Goal: Check status: Check status

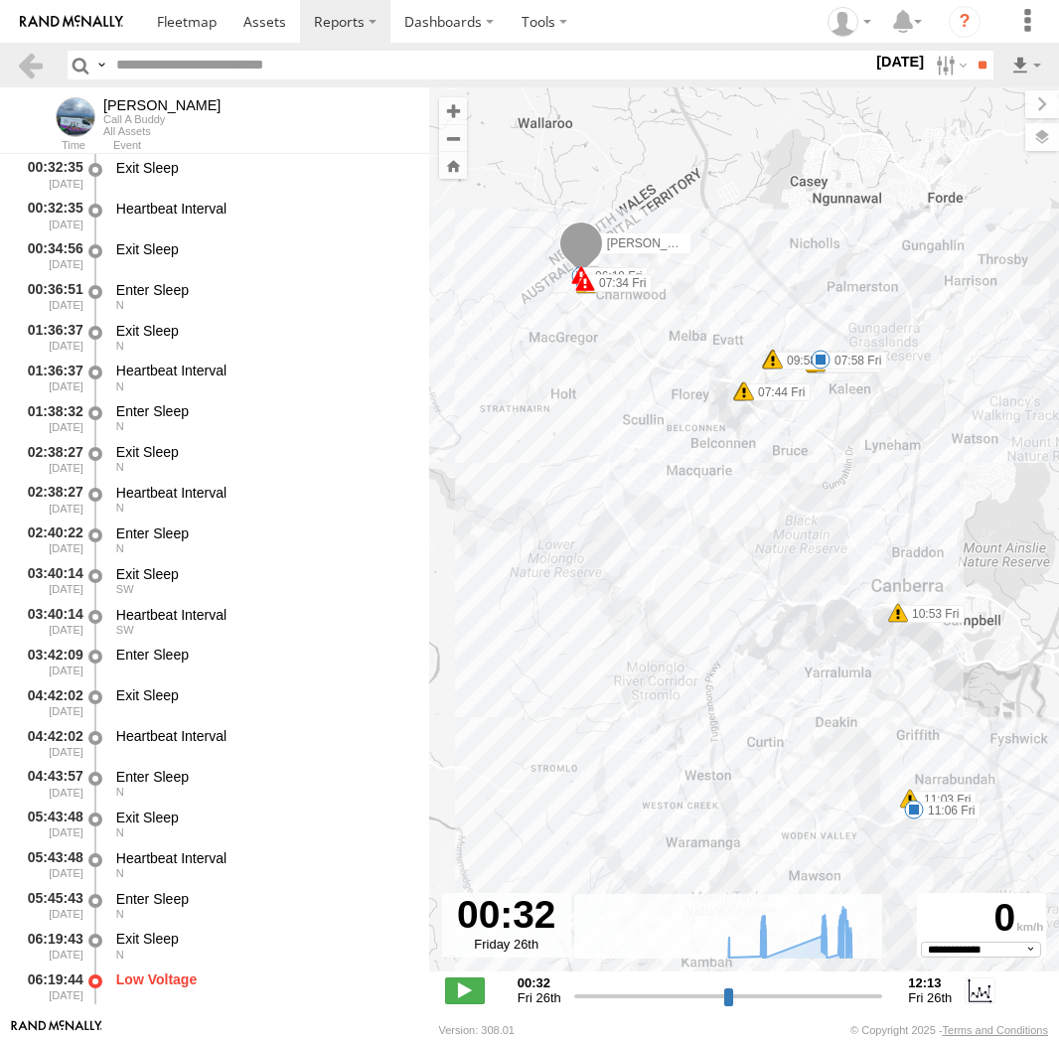
select select "**********"
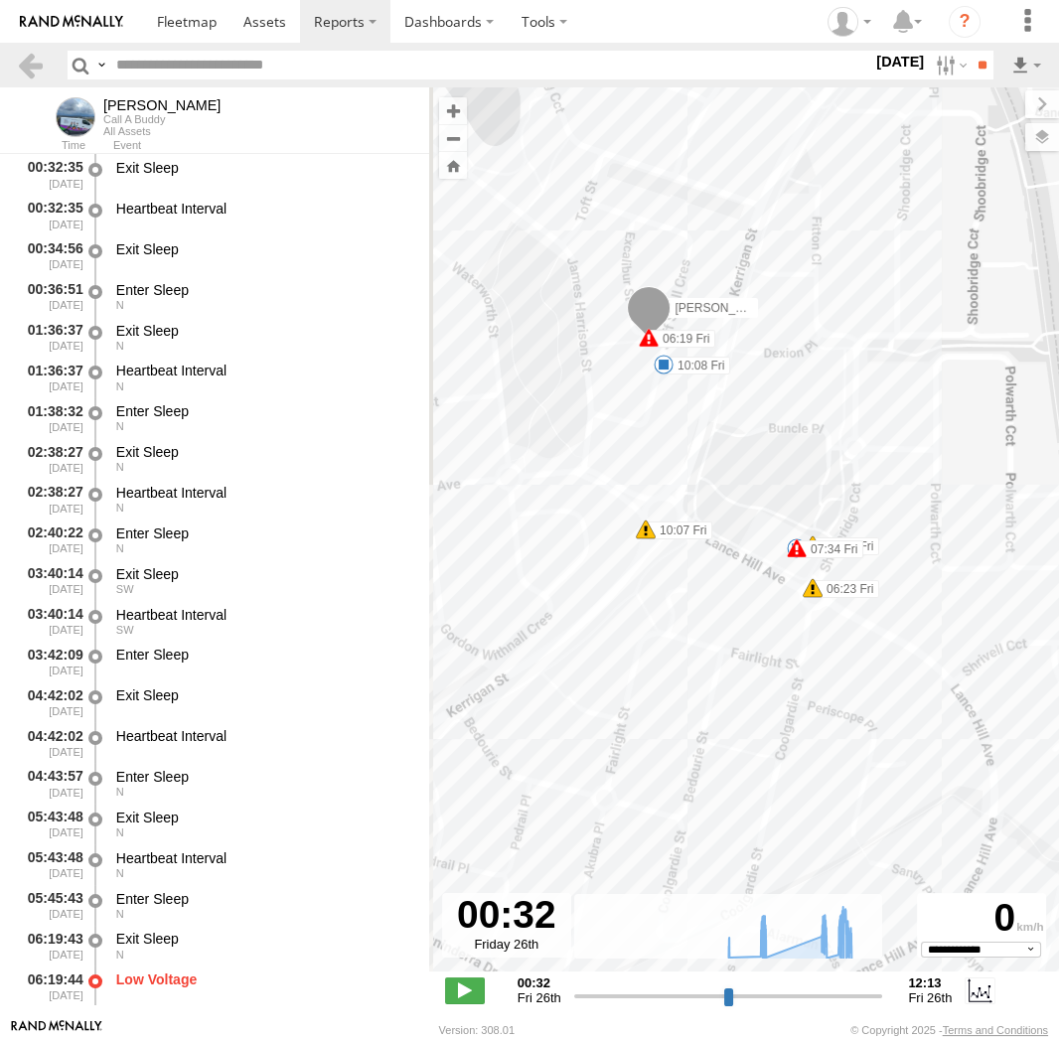
drag, startPoint x: 634, startPoint y: 173, endPoint x: 704, endPoint y: 523, distance: 356.8
click at [704, 523] on div "Jamie 06:19 Fri 06:23 Fri 07:34 Fri 07:44 Fri 07:44 Fri 07:45 Fri 07:45 Fri 07:…" at bounding box center [744, 539] width 630 height 905
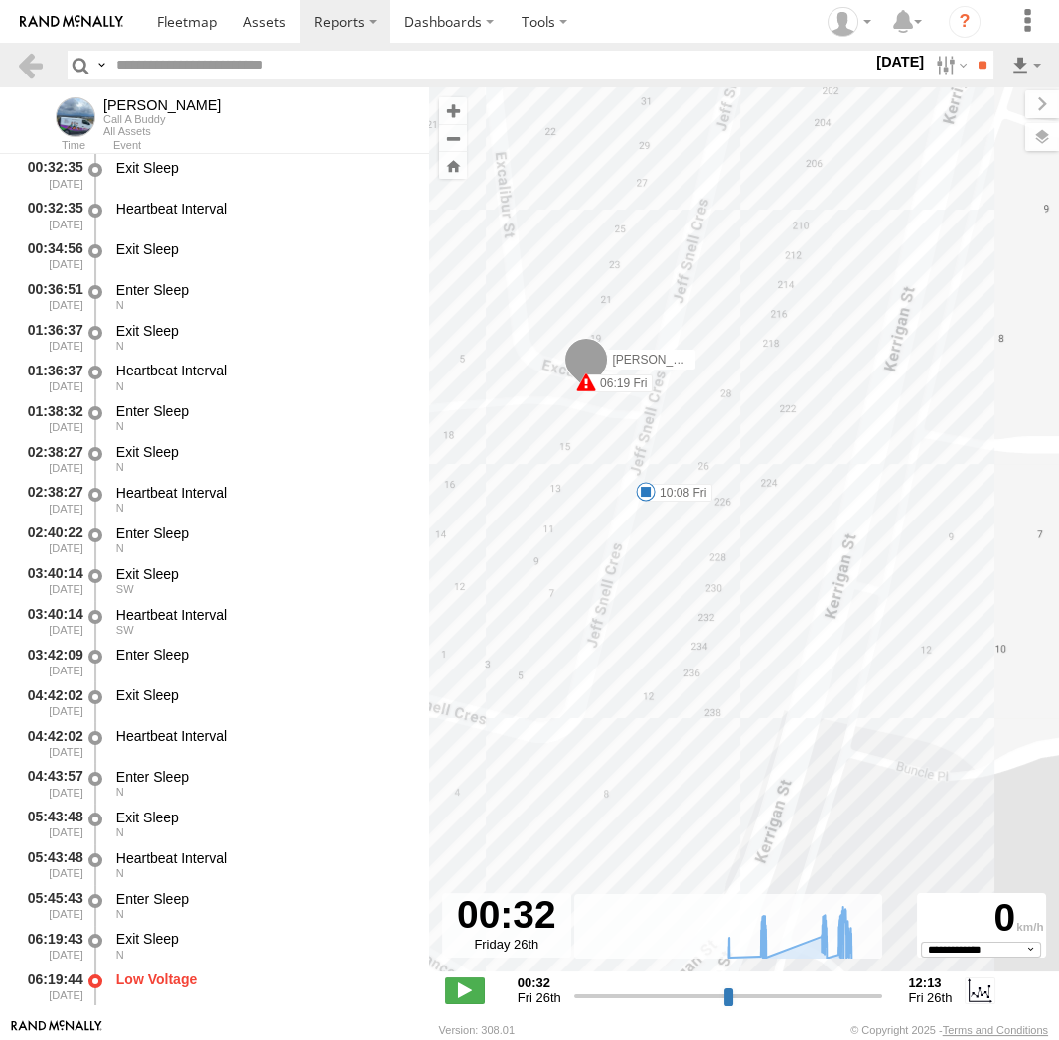
click at [645, 487] on span at bounding box center [646, 492] width 20 height 20
click at [647, 477] on div "10:08 Fri 26th Sep 10:32 Fri 26th Sep 24 Jamies House" at bounding box center [645, 425] width 219 height 103
click at [702, 502] on div "Jamie 06:19 Fri 06:23 Fri 07:34 Fri 07:44 Fri 07:44 Fri 07:45 Fri 07:45 Fri 07:…" at bounding box center [744, 539] width 630 height 905
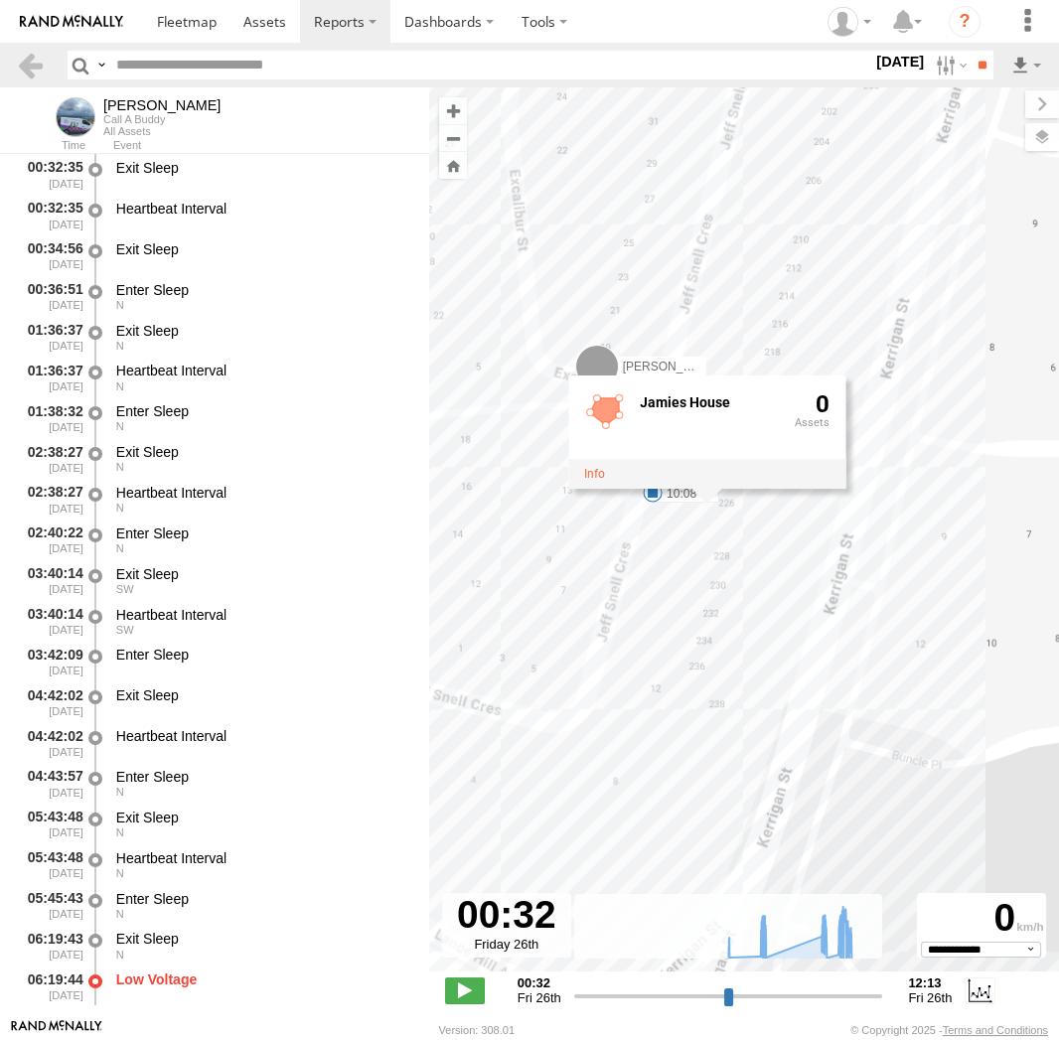
click at [791, 536] on div "Jamie 06:19 Fri 06:23 Fri 07:34 Fri 07:44 Fri 07:44 Fri 07:45 Fri 07:45 Fri 07:…" at bounding box center [744, 539] width 630 height 905
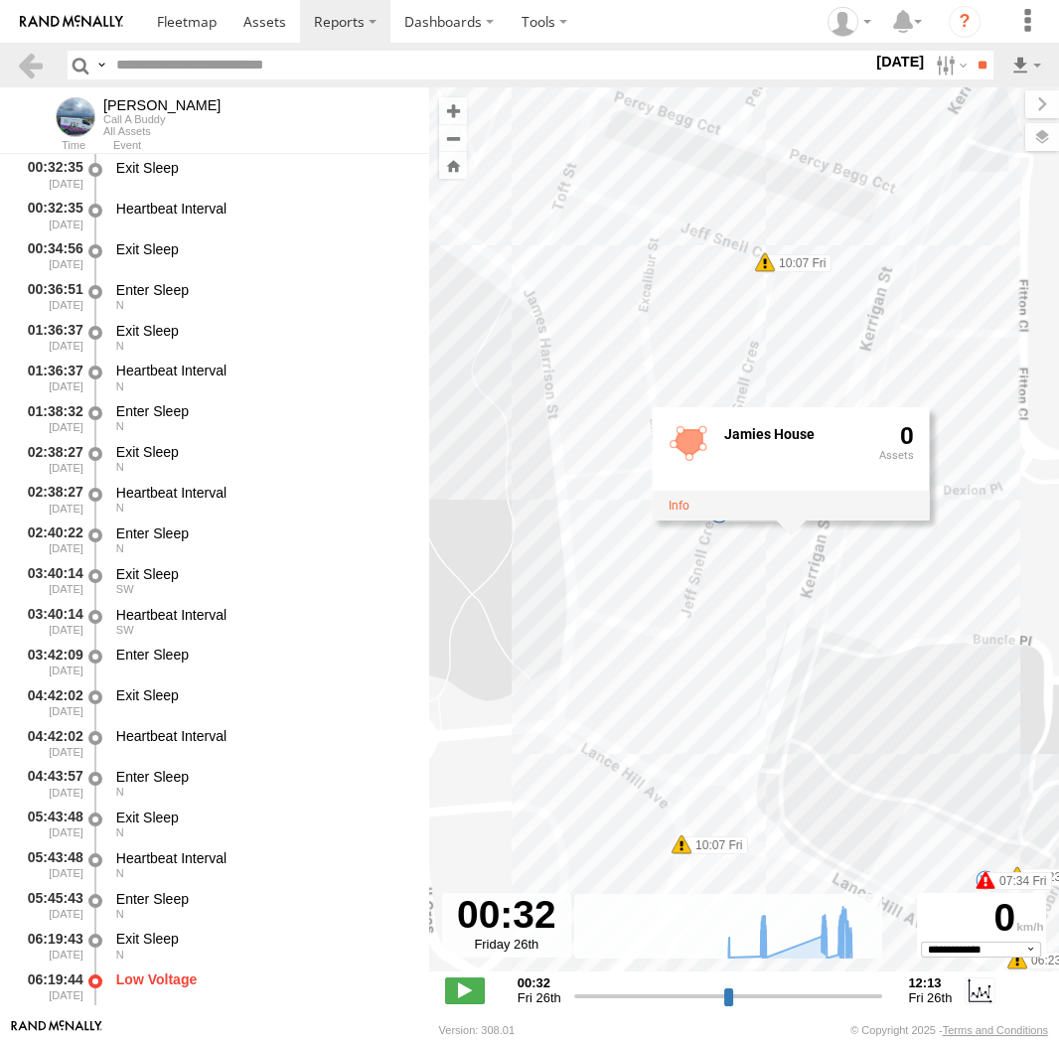
click at [755, 631] on div "Jamie 06:19 Fri 06:23 Fri 07:34 Fri 07:44 Fri 07:44 Fri 07:45 Fri 07:45 Fri 07:…" at bounding box center [744, 539] width 630 height 905
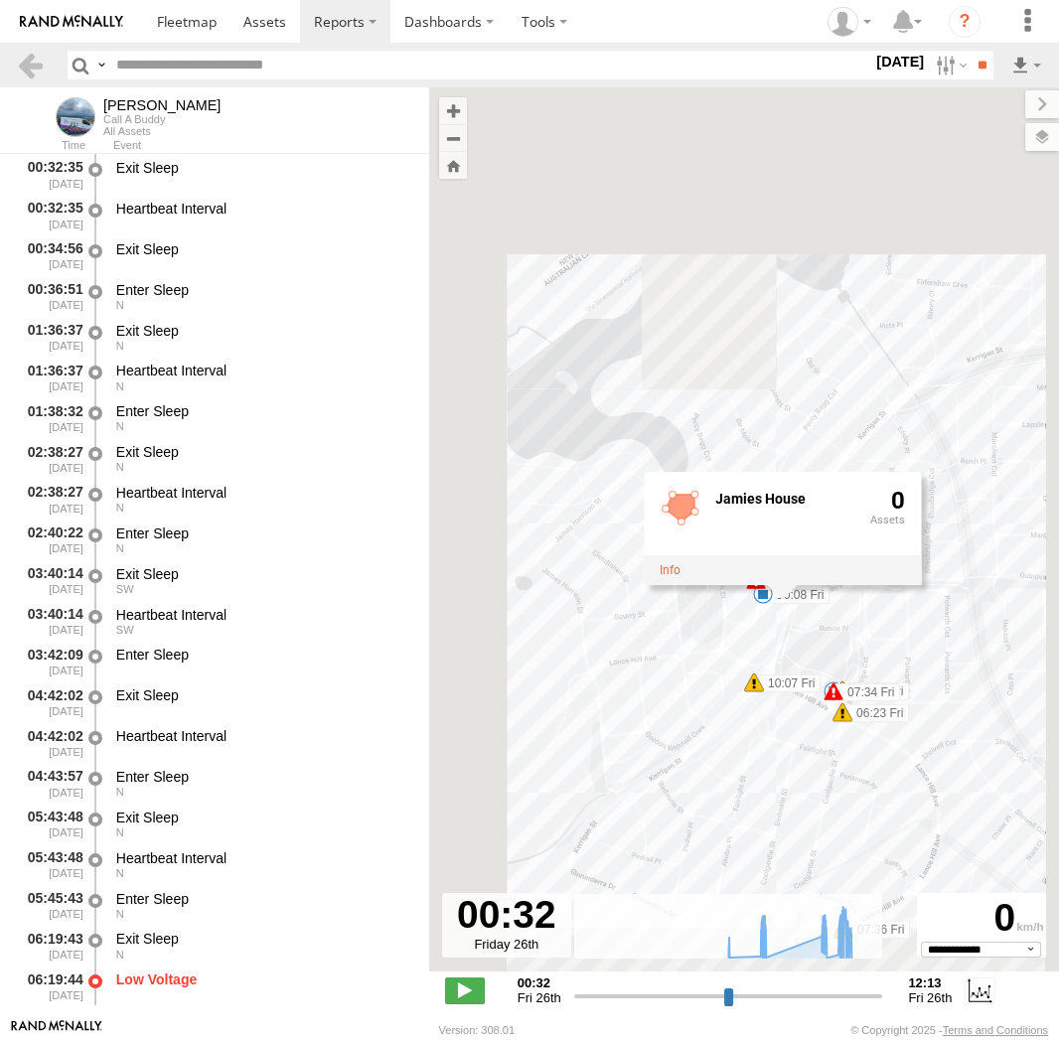
click at [846, 681] on span at bounding box center [843, 691] width 20 height 20
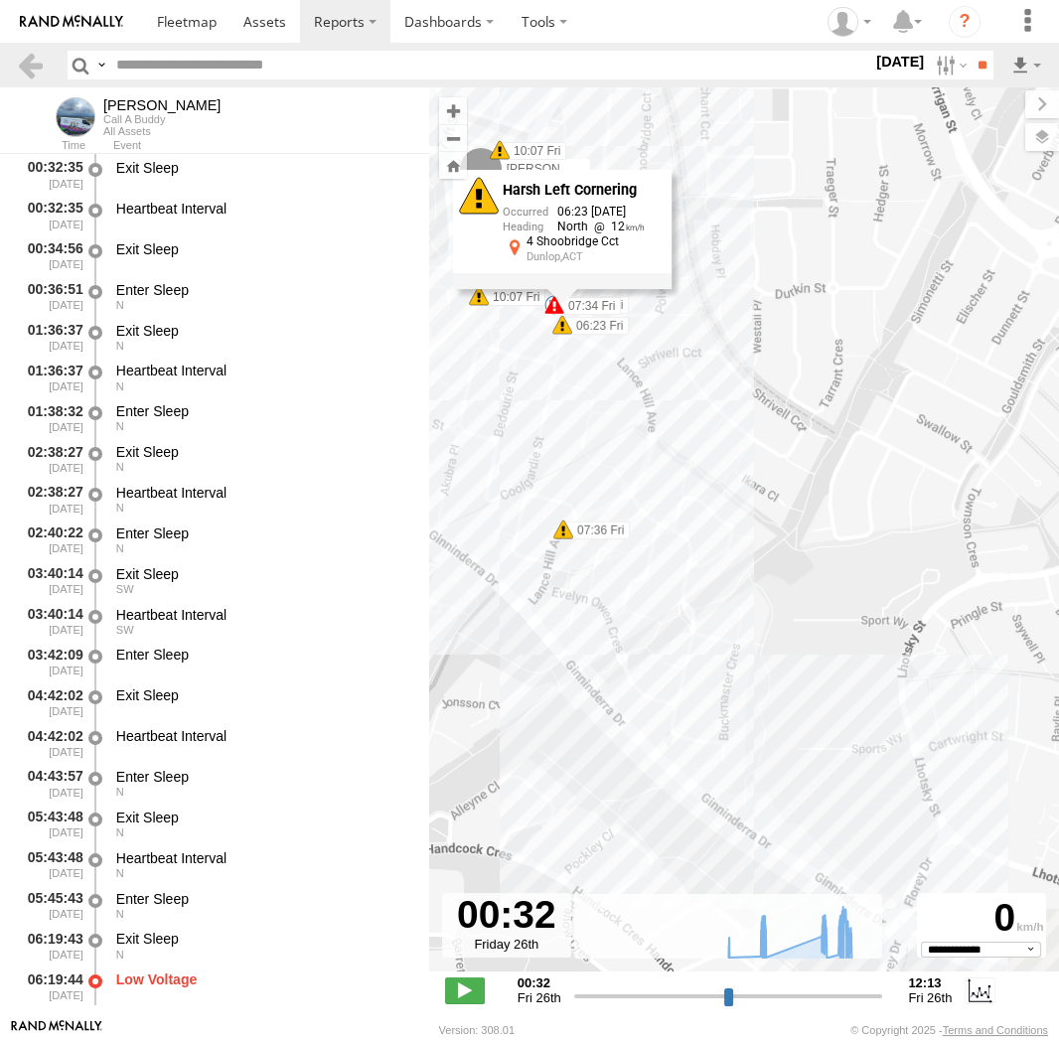
drag, startPoint x: 810, startPoint y: 812, endPoint x: 509, endPoint y: 391, distance: 516.9
click at [510, 397] on div "Jamie 06:19 Fri 06:23 Fri 07:34 Fri 07:44 Fri 07:44 Fri 07:45 Fri 07:45 Fri 07:…" at bounding box center [744, 539] width 630 height 905
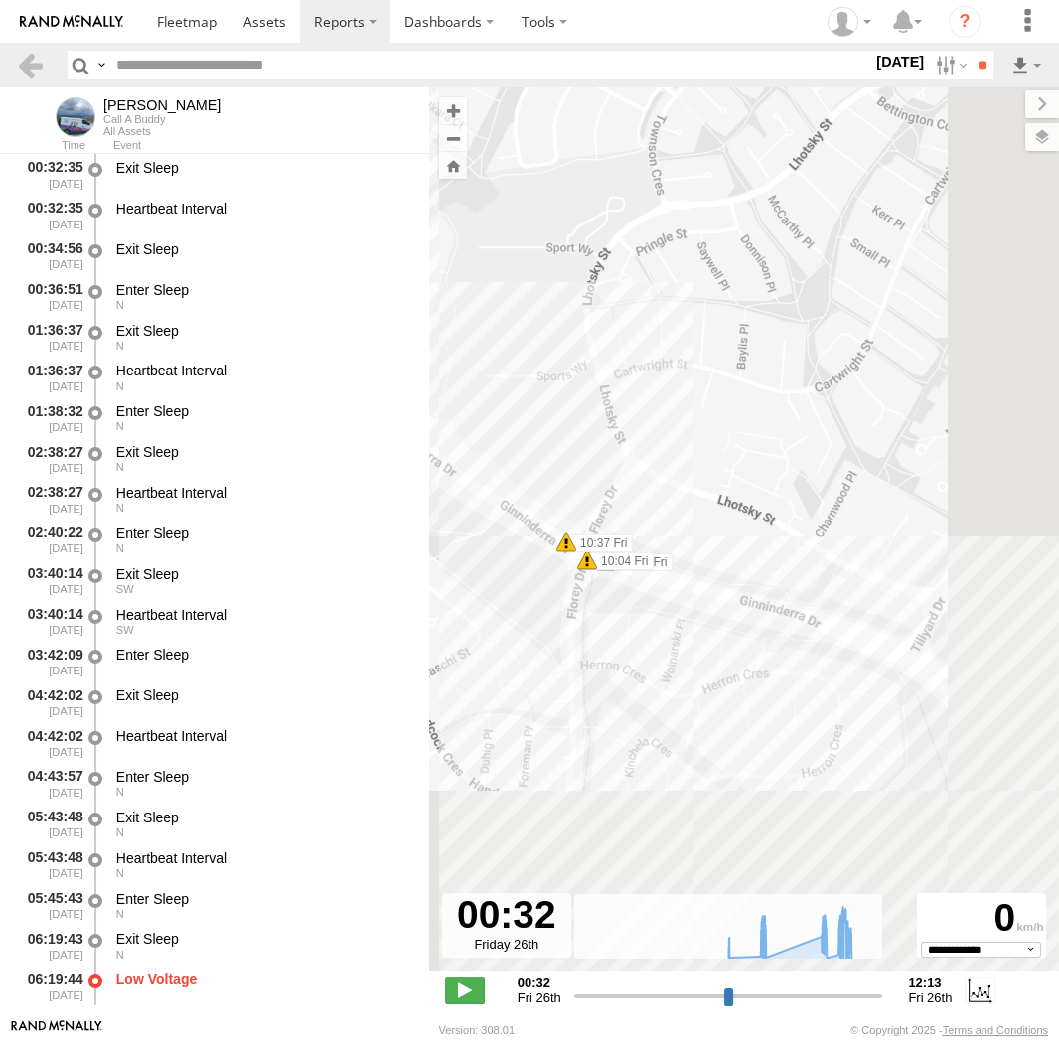
drag, startPoint x: 786, startPoint y: 636, endPoint x: 425, endPoint y: 297, distance: 494.8
click at [429, 297] on div "Jamie 06:19 Fri 06:23 Fri 07:34 Fri 07:44 Fri 07:44 Fri 07:45 Fri 07:45 Fri 07:…" at bounding box center [744, 539] width 630 height 905
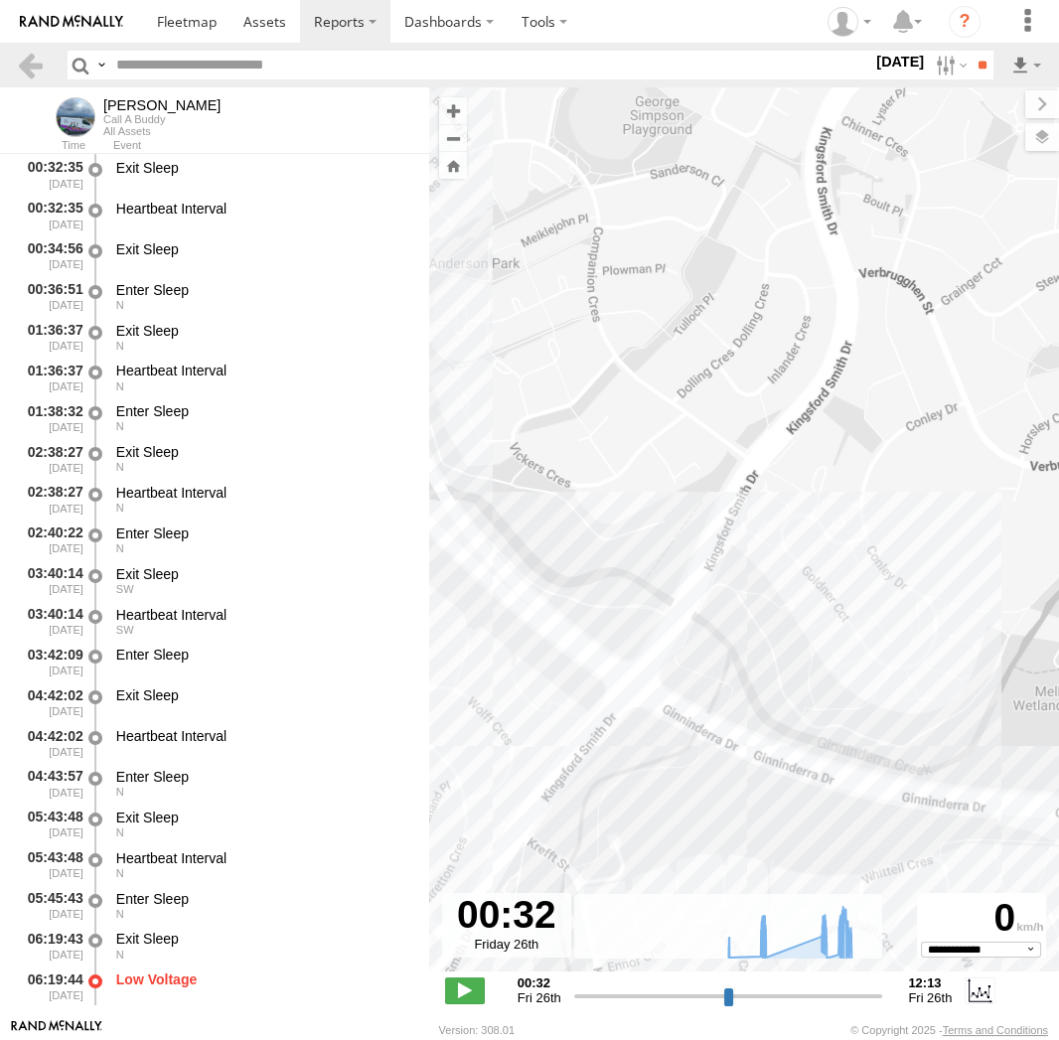
drag, startPoint x: 744, startPoint y: 508, endPoint x: 696, endPoint y: 428, distance: 92.7
click at [696, 428] on div "Jamie 06:19 Fri 06:23 Fri 07:34 Fri 07:44 Fri 07:44 Fri 07:45 Fri 07:45 Fri 07:…" at bounding box center [744, 539] width 630 height 905
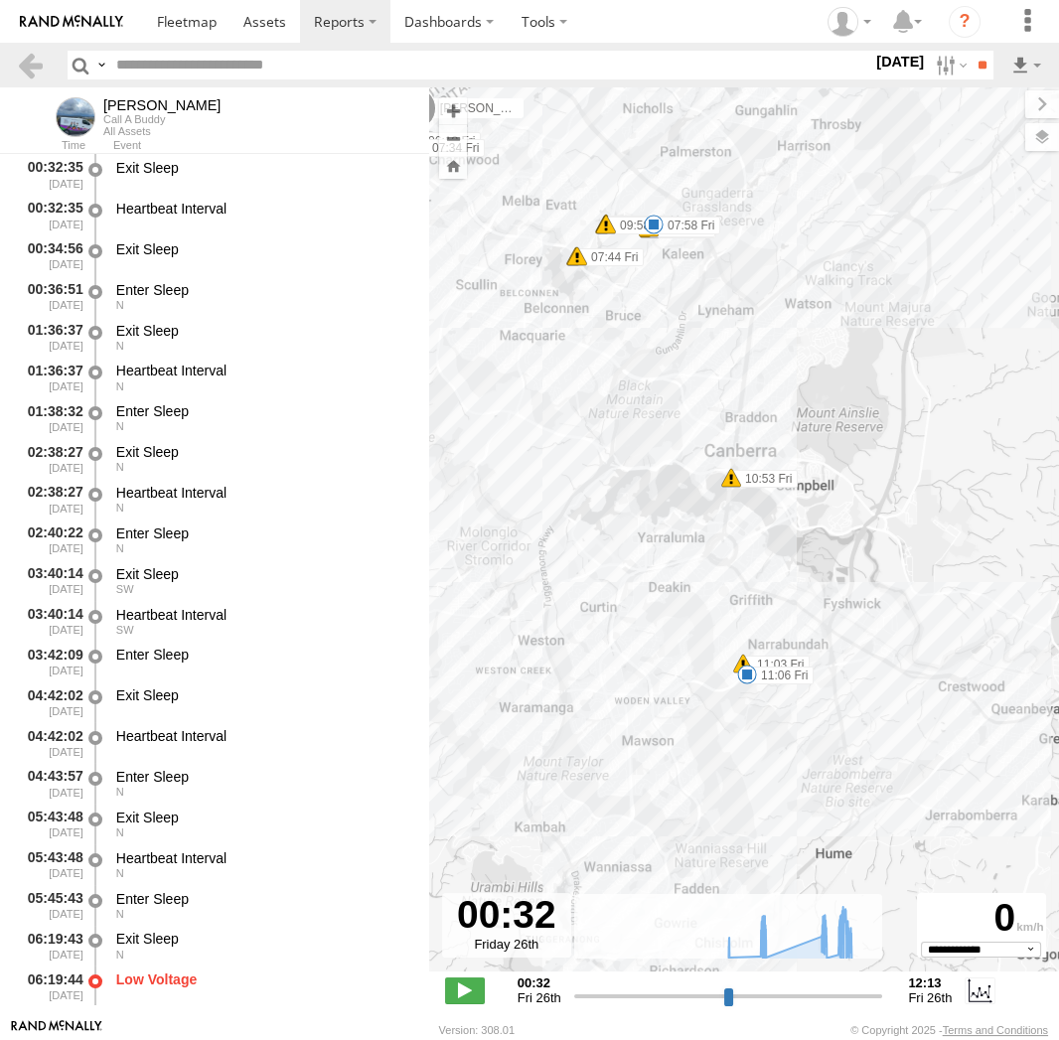
drag, startPoint x: 928, startPoint y: 676, endPoint x: 677, endPoint y: 420, distance: 358.3
click at [677, 420] on div "Jamie 06:19 Fri 06:23 Fri 07:34 Fri 07:44 Fri 07:44 Fri 07:45 Fri 07:45 Fri 07:…" at bounding box center [744, 539] width 630 height 905
click at [745, 678] on span at bounding box center [747, 675] width 20 height 20
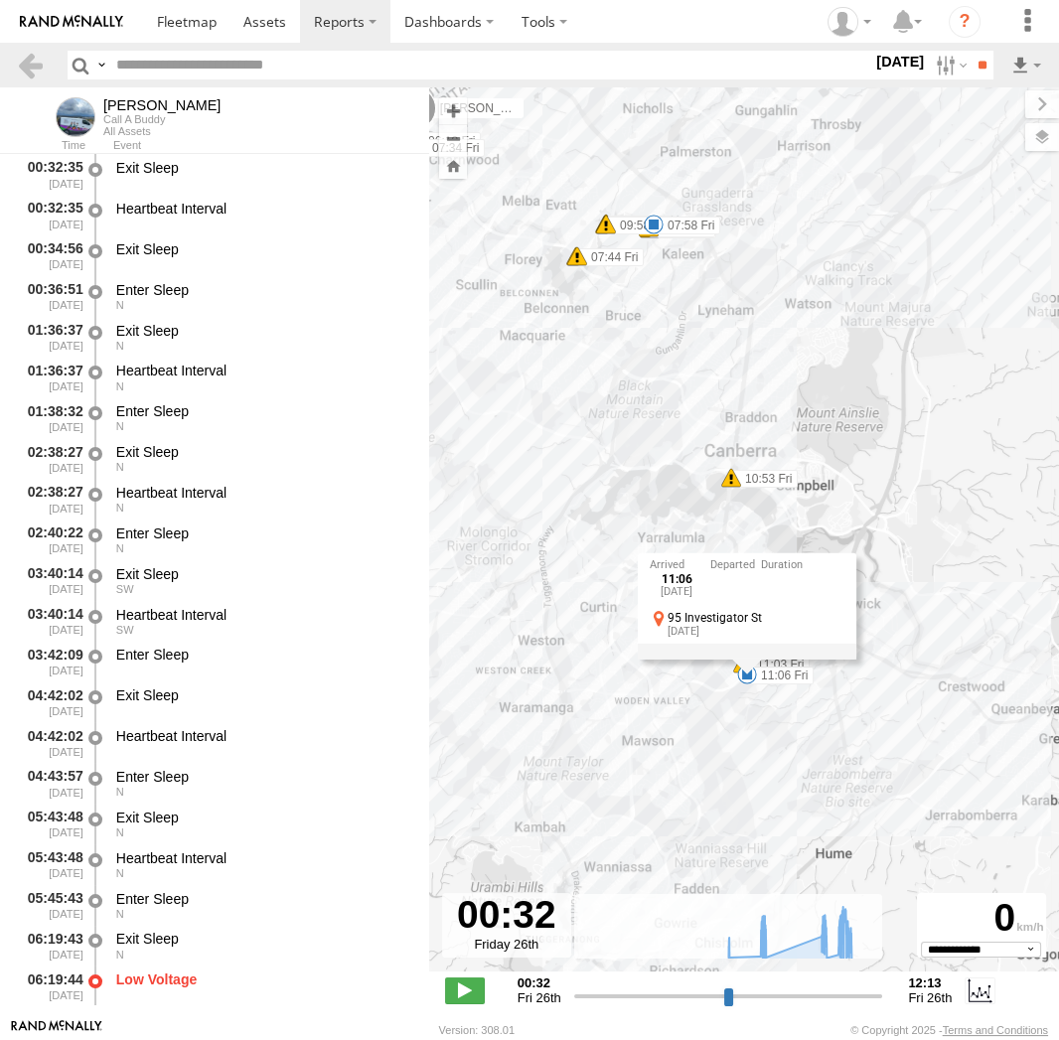
click at [747, 659] on div "11:06 Fri 26th Sep 95 Investigator St Red Hill" at bounding box center [747, 605] width 219 height 106
click at [752, 729] on div "Jamie 06:19 Fri 06:23 Fri 07:34 Fri 07:44 Fri 07:44 Fri 07:45 Fri 07:45 Fri 07:…" at bounding box center [744, 539] width 630 height 905
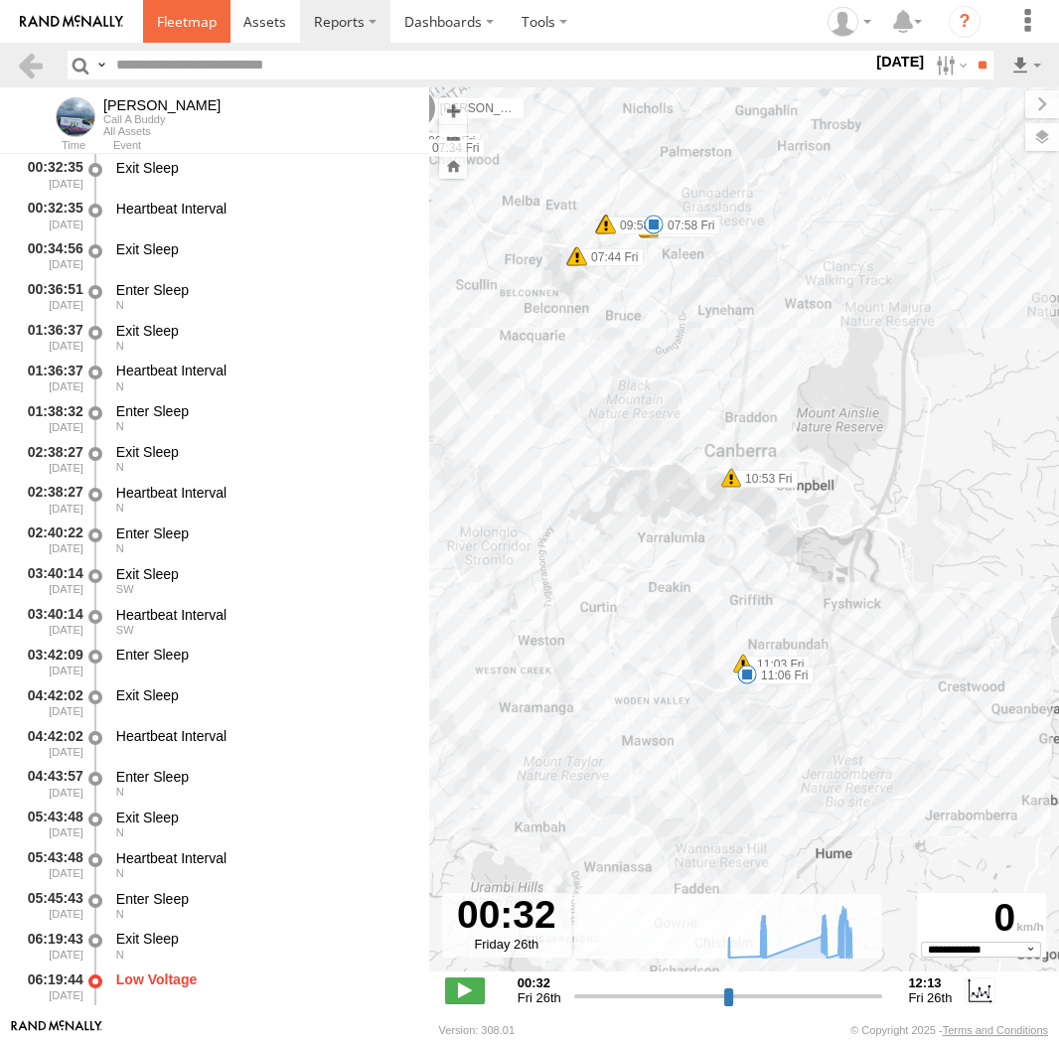
click at [189, 28] on span at bounding box center [187, 21] width 60 height 19
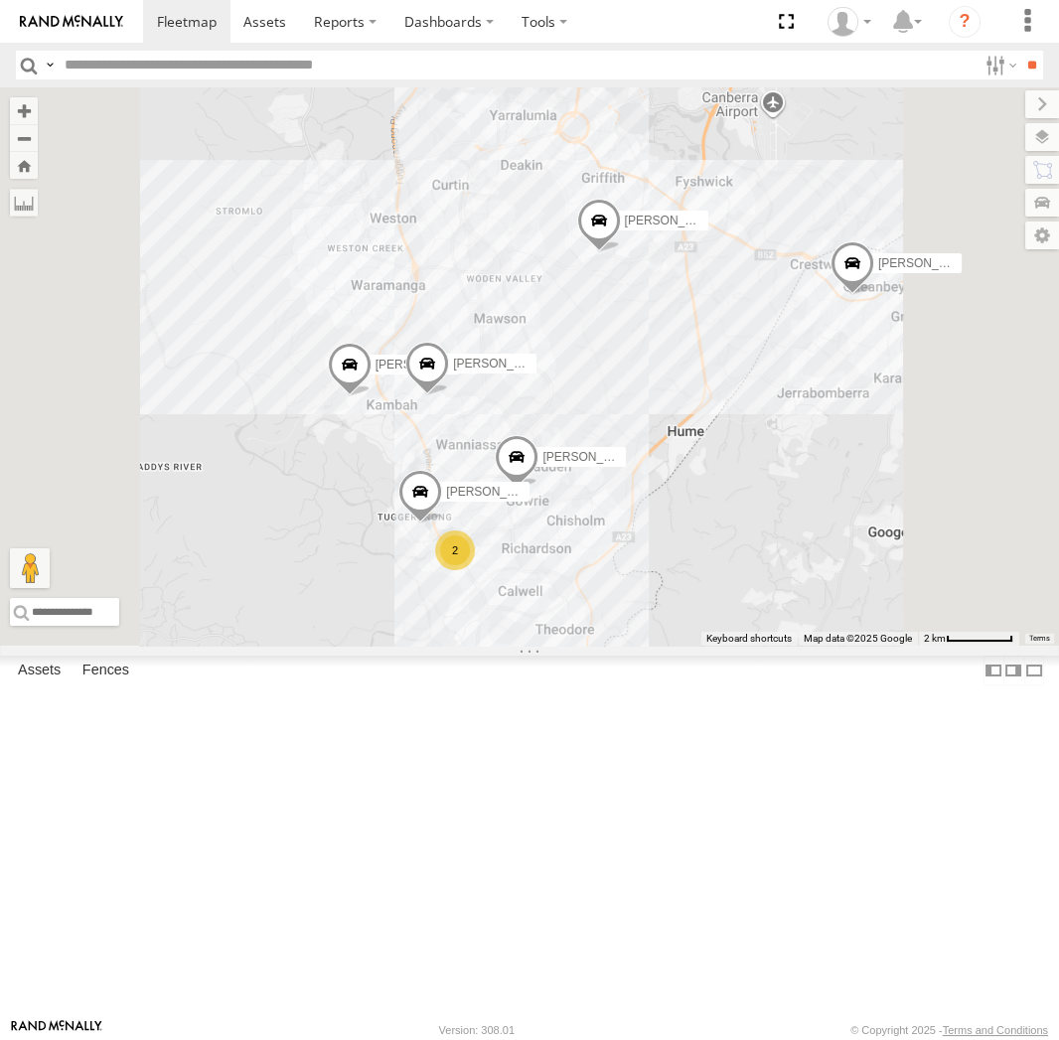
drag, startPoint x: 698, startPoint y: 756, endPoint x: 725, endPoint y: 627, distance: 131.9
click at [725, 627] on div "[PERSON_NAME] [PERSON_NAME] [PERSON_NAME] [PERSON_NAME] 2 [PERSON_NAME]" at bounding box center [529, 366] width 1059 height 558
